Goal: Information Seeking & Learning: Understand process/instructions

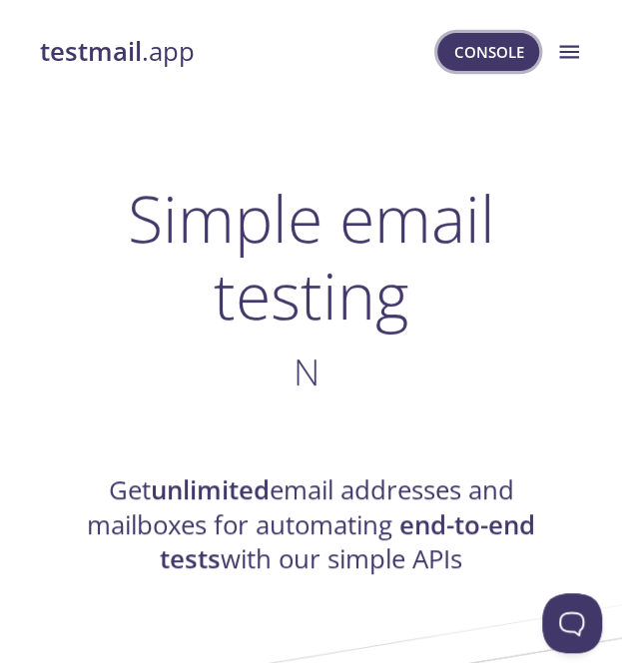
click at [501, 49] on span "Console" at bounding box center [488, 52] width 70 height 26
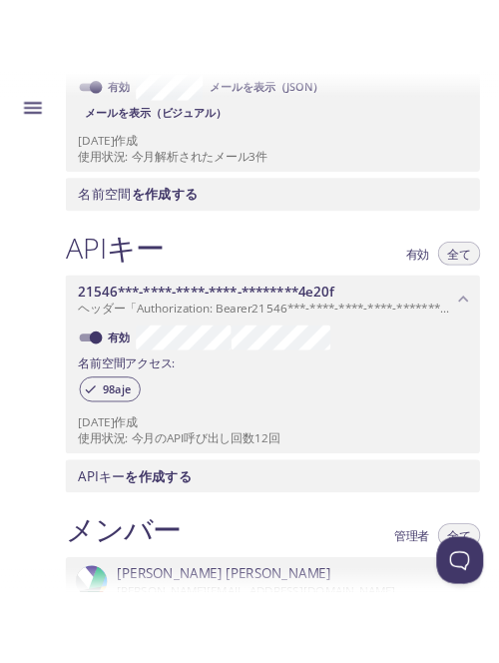
scroll to position [411, 0]
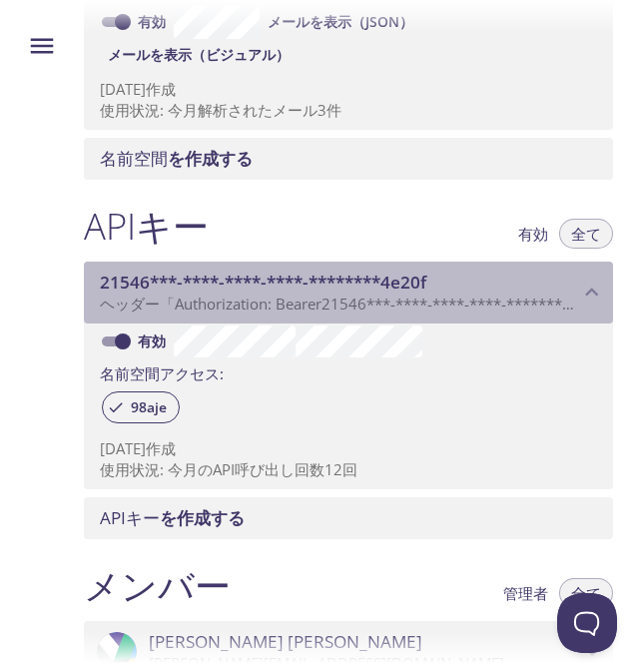
click at [368, 305] on font "21546***-****-****-****-********4e20f" at bounding box center [466, 304] width 289 height 20
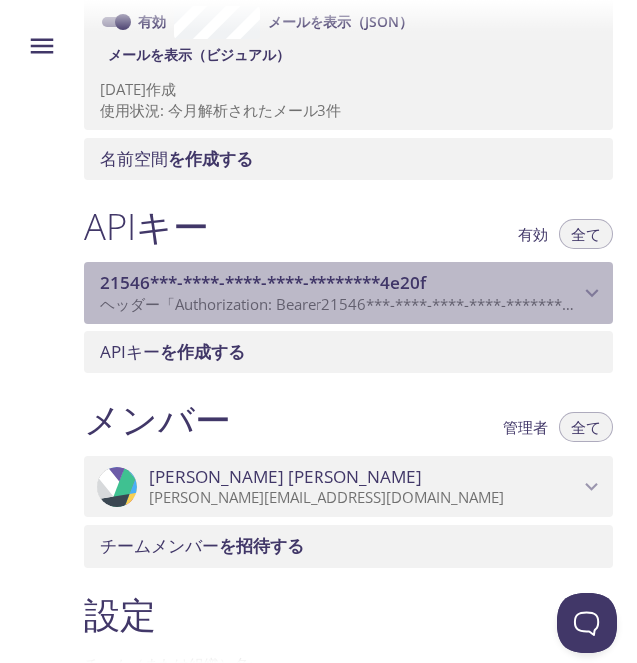
click at [368, 305] on font "21546***-****-****-****-********4e20f" at bounding box center [466, 304] width 289 height 20
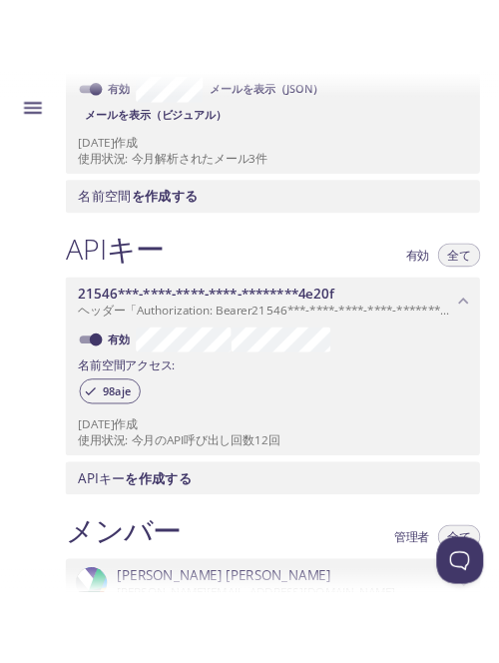
scroll to position [487, 0]
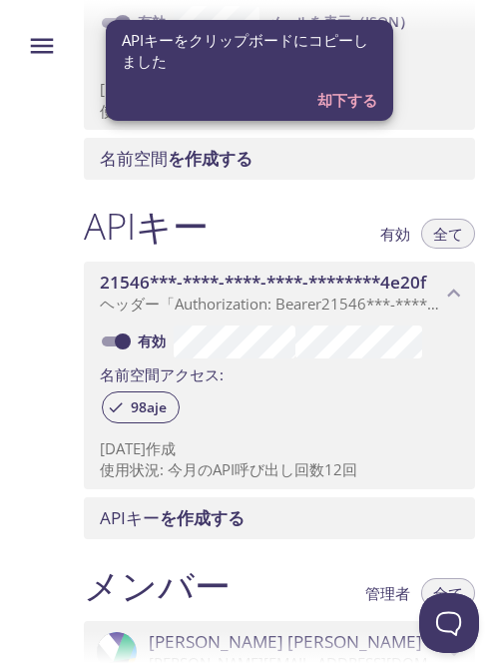
click at [368, 409] on div "98aje" at bounding box center [280, 409] width 360 height 43
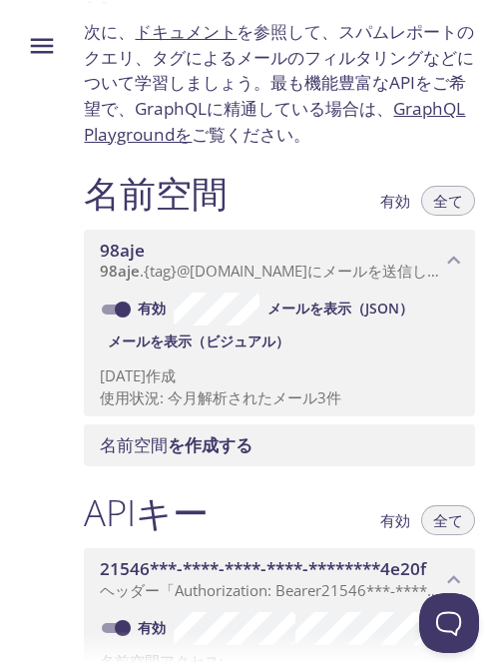
scroll to position [0, 0]
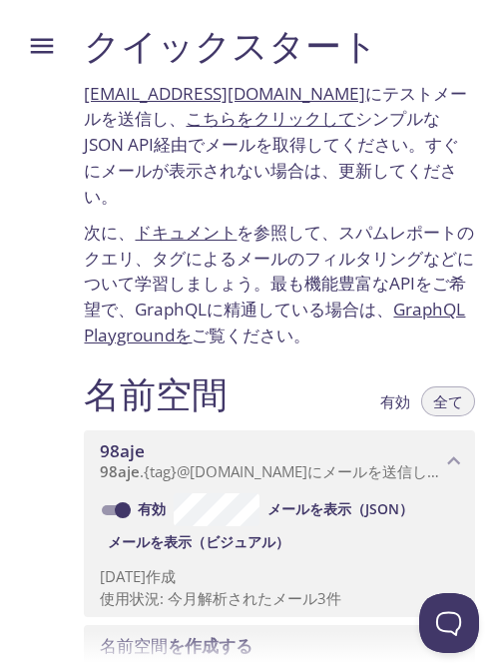
click at [322, 401] on div "名前空間 有効 全て" at bounding box center [280, 397] width 392 height 50
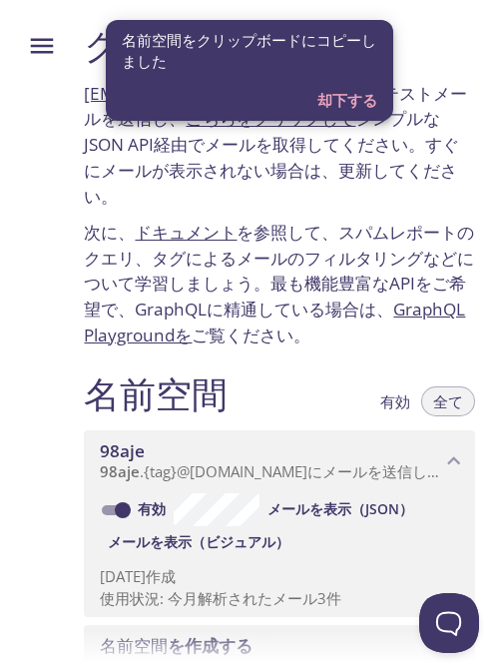
click at [420, 231] on font "を参照して、スパムレポートのクエリ、タグによるメールのフィルタリングなどについて学習しましょう。最も機能豊富なAPIをご希望で、GraphQLに精通している場…" at bounding box center [279, 271] width 391 height 100
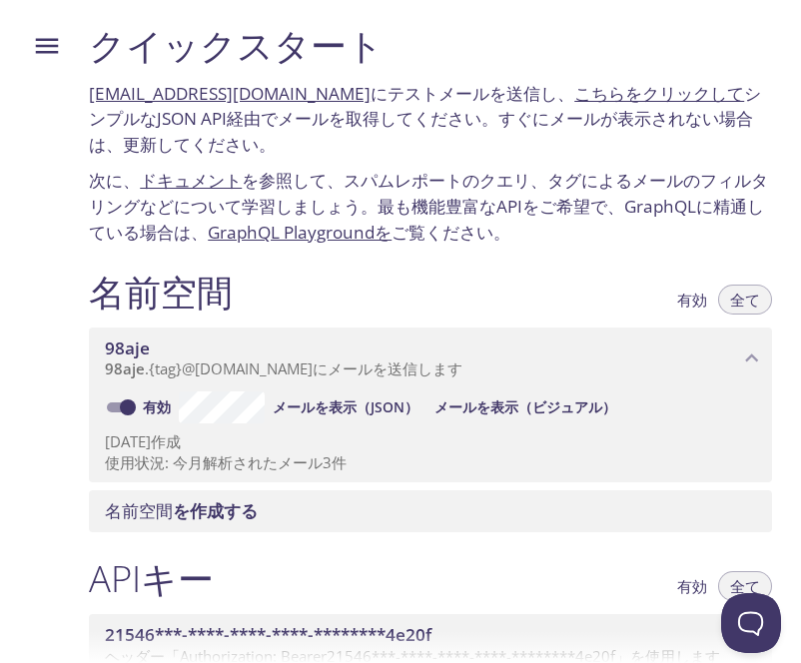
click at [619, 321] on div "98aje 98aje . {tag} @inbox.testmail.app にメールを送信します 有効 メールを表示（JSON） メールを表示（ビジュアル…" at bounding box center [430, 401] width 683 height 163
click at [50, 38] on icon "メニュー" at bounding box center [47, 46] width 30 height 30
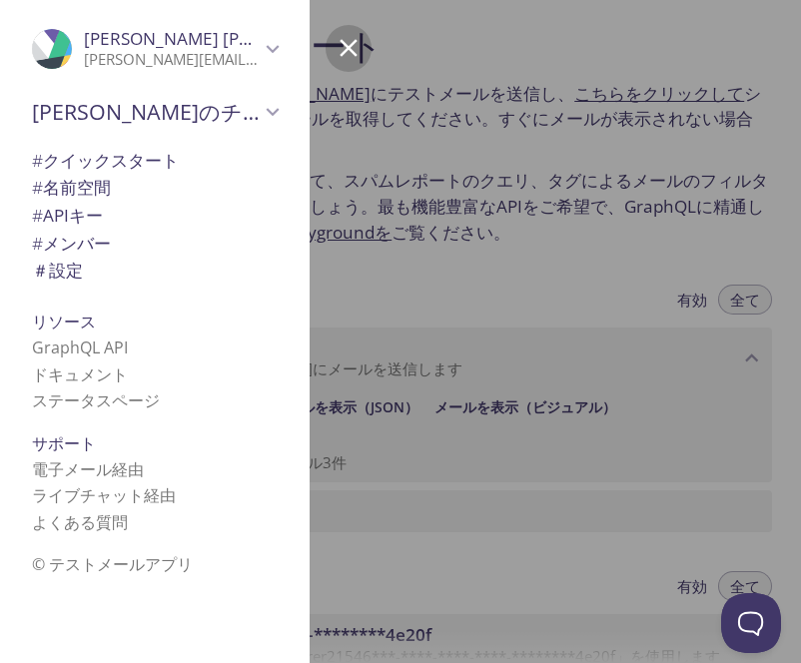
click at [422, 136] on div at bounding box center [473, 331] width 801 height 663
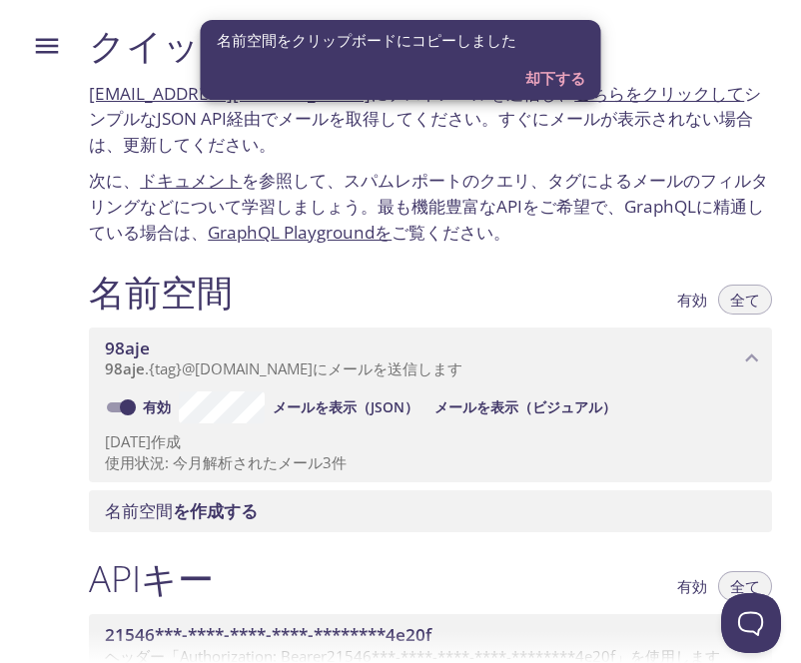
click at [621, 265] on div "名前空間 有効 全て 98aje 98aje . {tag} @inbox.testmail.app にメールを送信します 有効 メールを表示（JSON） メ…" at bounding box center [430, 402] width 715 height 288
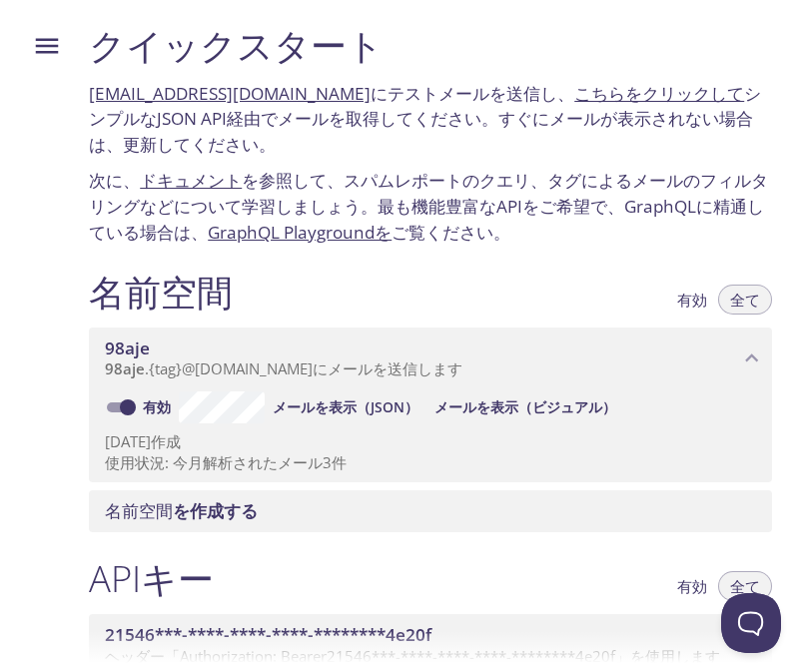
click at [621, 253] on div "クイックスタート 98aje.test@inbox.testmail.app にテストメールを送信し 、 こちらをクリックして シンプルなJSON API経由…" at bounding box center [430, 134] width 715 height 247
drag, startPoint x: 344, startPoint y: 94, endPoint x: 94, endPoint y: 85, distance: 249.9
click at [94, 85] on div "クイックスタート 98aje.test@inbox.testmail.app にテストメールを送信し 、 こちらをクリックして シンプルなJSON API経由…" at bounding box center [430, 134] width 715 height 247
copy font "98aje.test@inbox.testmail.app"
click at [597, 173] on font "を参照して、スパムレポートのクエリ、タグによるメールのフィルタリングなどについて学習しましょう。最も機能豊富なAPIをご希望で、GraphQLに精通している場…" at bounding box center [428, 206] width 679 height 74
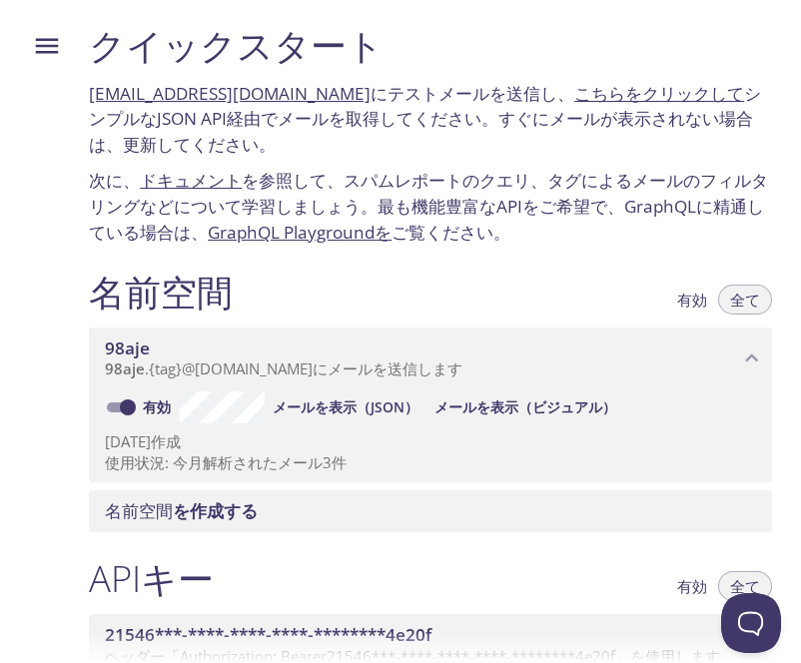
click at [287, 46] on font "クイックスタート" at bounding box center [236, 45] width 295 height 50
click at [43, 55] on icon "メニュー" at bounding box center [47, 46] width 30 height 30
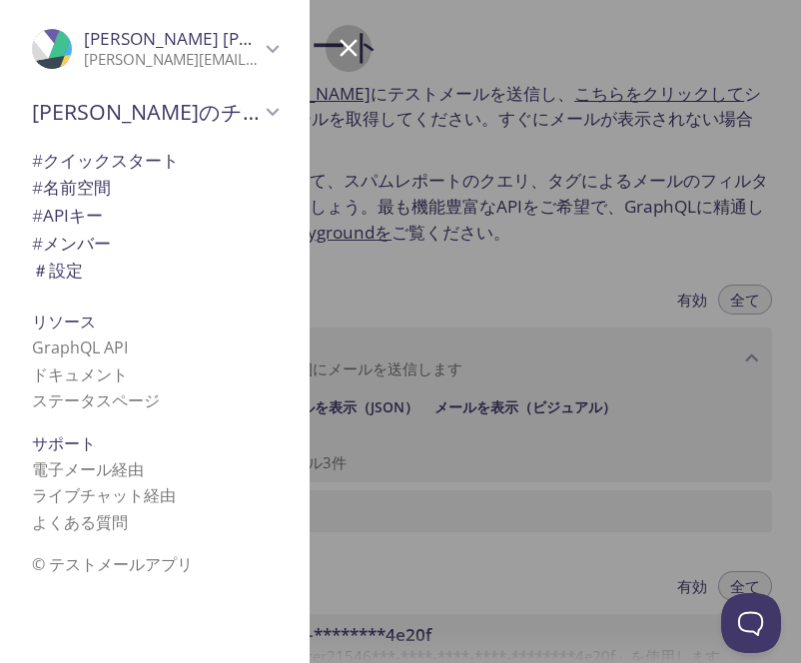
click at [440, 229] on div at bounding box center [473, 331] width 801 height 663
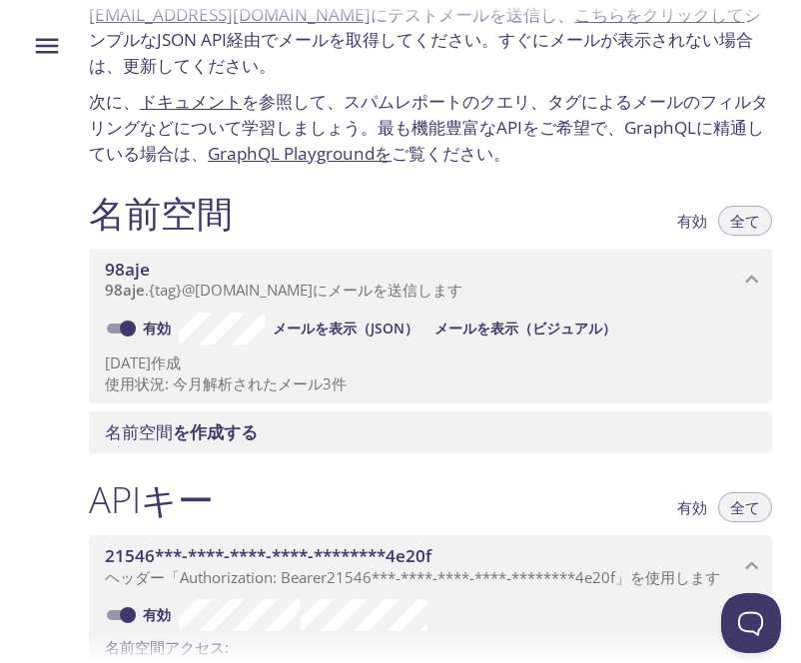
scroll to position [81, 0]
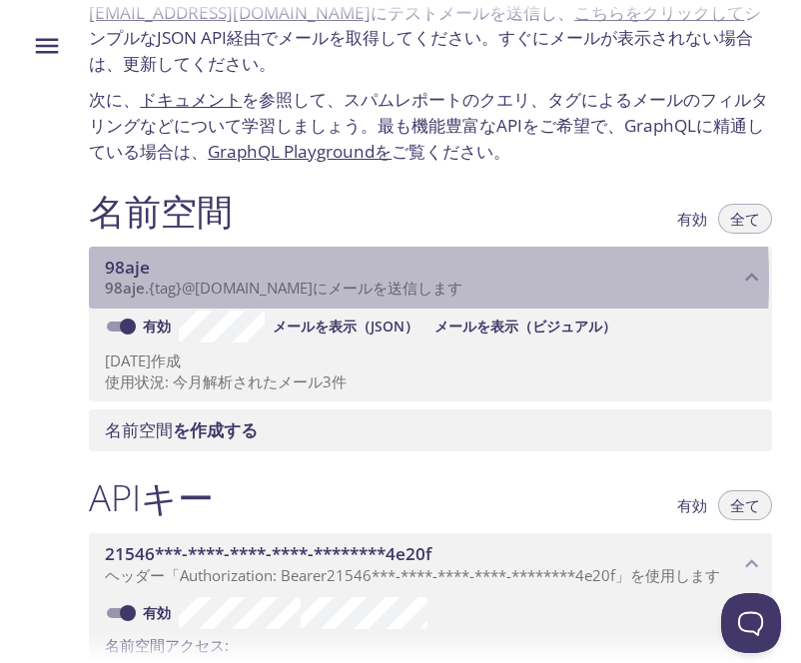
click at [174, 281] on font "{tag}" at bounding box center [165, 288] width 33 height 20
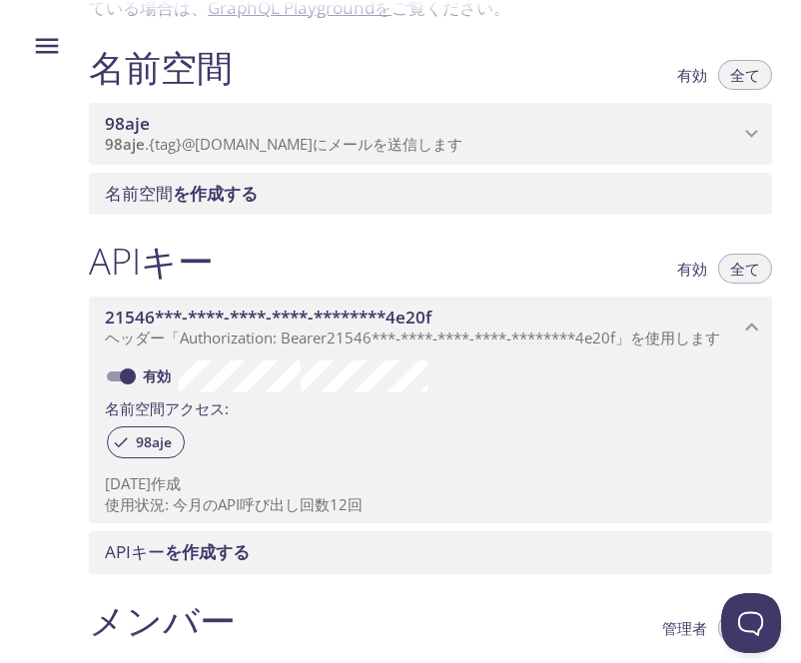
scroll to position [0, 0]
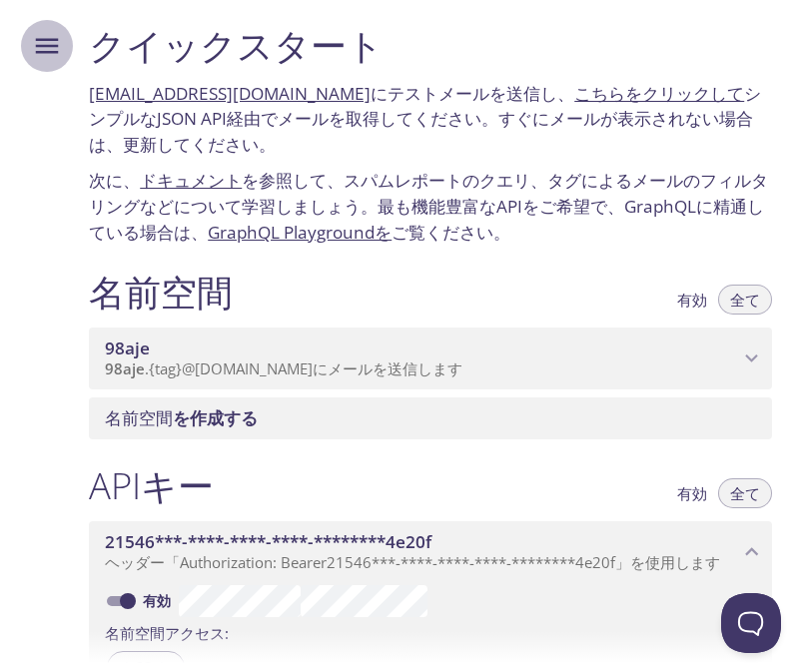
click at [54, 51] on icon "メニュー" at bounding box center [47, 46] width 30 height 30
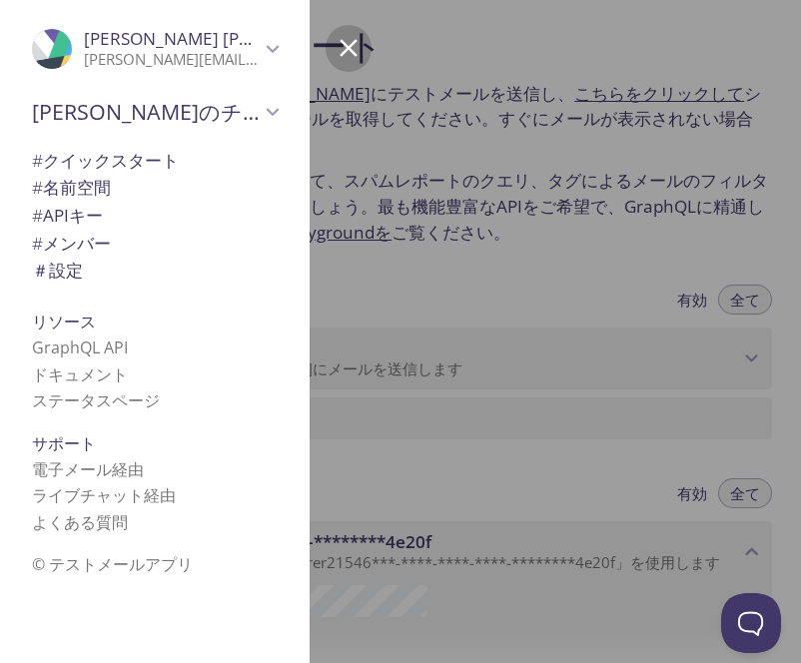
click at [72, 273] on font "設定" at bounding box center [66, 270] width 34 height 23
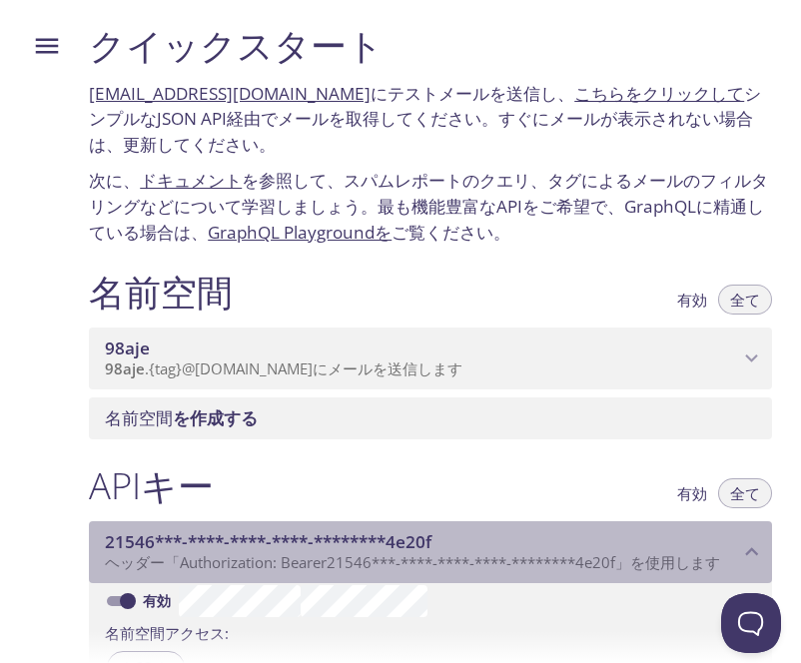
click at [620, 534] on span "21546***-****-****-****-********4e20f" at bounding box center [421, 542] width 633 height 22
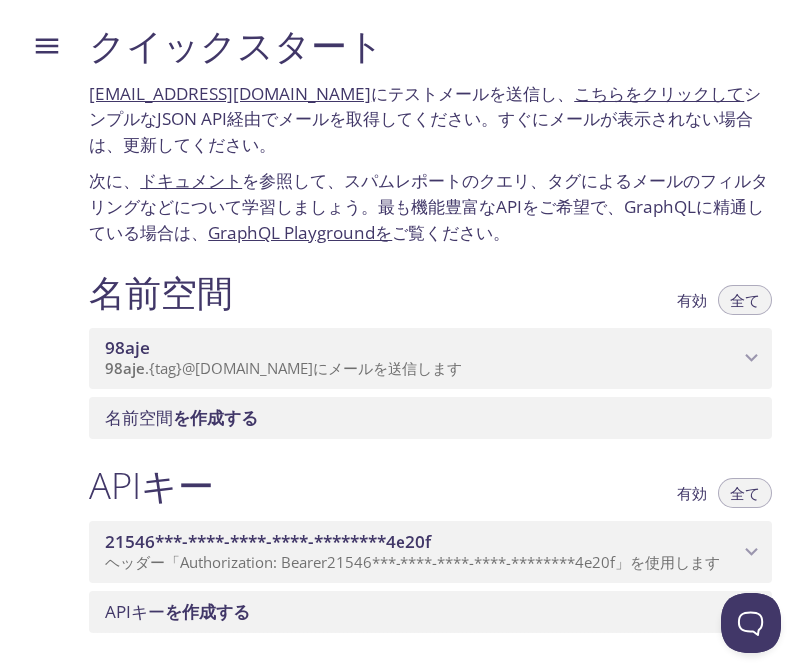
click at [621, 199] on font "を参照して、スパムレポートのクエリ、タグによるメールのフィルタリングなどについて学習しましょう。最も機能豊富なAPIをご希望で、GraphQLに精通している場…" at bounding box center [428, 206] width 679 height 74
click at [621, 180] on font "を参照して、スパムレポートのクエリ、タグによるメールのフィルタリングなどについて学習しましょう。最も機能豊富なAPIをご希望で、GraphQLに精通している場…" at bounding box center [428, 206] width 679 height 74
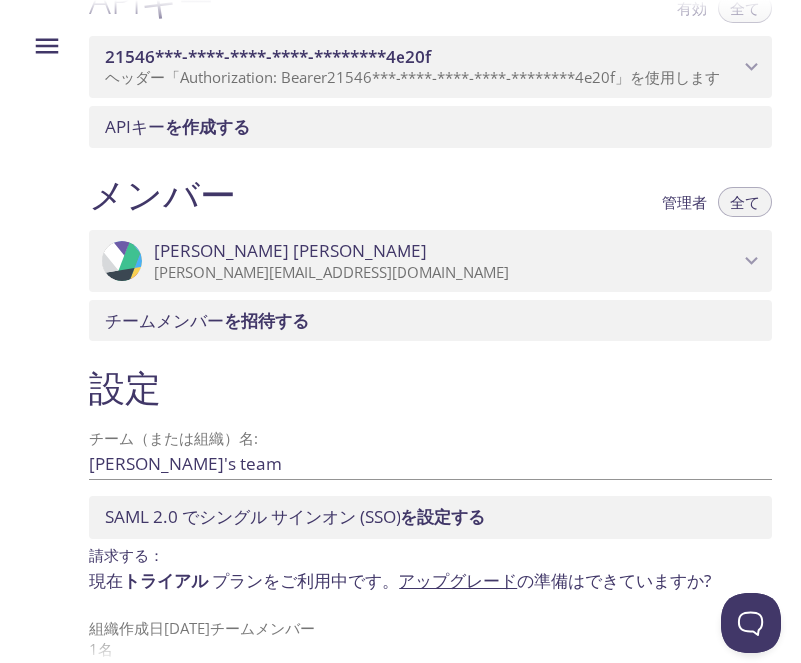
scroll to position [521, 0]
